Goal: Find specific page/section: Find specific page/section

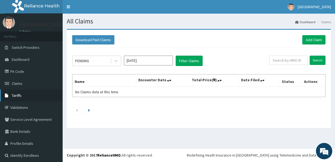
click at [28, 97] on link "Tariffs" at bounding box center [31, 95] width 63 height 12
click at [18, 95] on span "Tariffs" at bounding box center [17, 95] width 10 height 5
click at [17, 96] on span "Tariffs" at bounding box center [17, 95] width 10 height 5
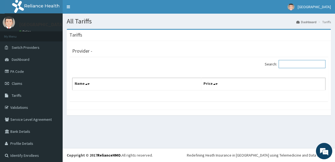
click at [283, 65] on input "Search:" at bounding box center [302, 64] width 47 height 8
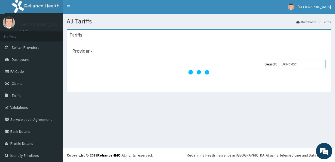
scroll to position [2, 0]
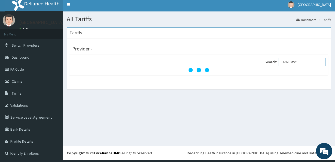
type input "URINE MSC"
